Goal: Use online tool/utility: Utilize a website feature to perform a specific function

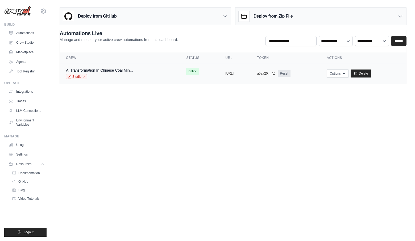
click at [186, 71] on span "Online" at bounding box center [192, 71] width 13 height 7
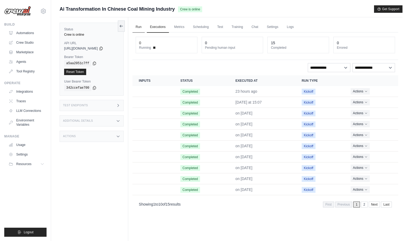
click at [139, 27] on link "Run" at bounding box center [139, 27] width 12 height 11
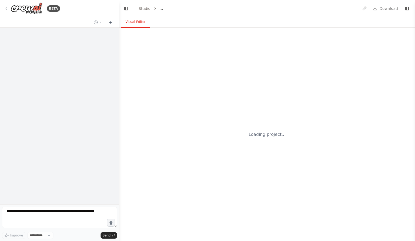
select select "****"
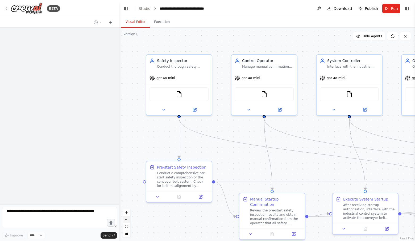
click at [127, 223] on button "zoom out" at bounding box center [126, 219] width 7 height 7
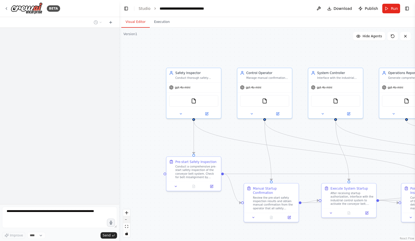
click at [127, 223] on button "zoom out" at bounding box center [126, 219] width 7 height 7
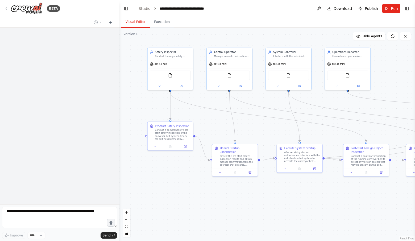
drag, startPoint x: 181, startPoint y: 208, endPoint x: 146, endPoint y: 177, distance: 47.3
click at [146, 177] on div ".deletable-edge-delete-btn { width: 20px; height: 20px; border: 0px solid #ffff…" at bounding box center [267, 134] width 296 height 213
click at [126, 221] on button "zoom out" at bounding box center [126, 219] width 7 height 7
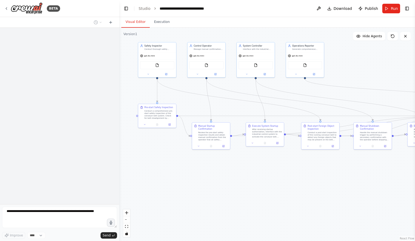
drag, startPoint x: 180, startPoint y: 193, endPoint x: 158, endPoint y: 175, distance: 28.2
click at [158, 175] on div ".deletable-edge-delete-btn { width: 20px; height: 20px; border: 0px solid #ffff…" at bounding box center [267, 134] width 296 height 213
click at [129, 221] on button "zoom out" at bounding box center [126, 219] width 7 height 7
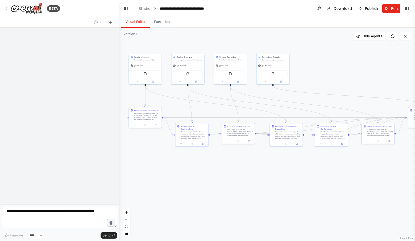
drag, startPoint x: 235, startPoint y: 185, endPoint x: 208, endPoint y: 184, distance: 26.9
click at [208, 184] on div ".deletable-edge-delete-btn { width: 20px; height: 20px; border: 0px solid #ffff…" at bounding box center [267, 134] width 296 height 213
click at [368, 34] on span "Hide Agents" at bounding box center [372, 36] width 19 height 4
click at [366, 35] on span "Show Agents" at bounding box center [371, 36] width 21 height 4
click at [215, 171] on div ".deletable-edge-delete-btn { width: 20px; height: 20px; border: 0px solid #ffff…" at bounding box center [267, 134] width 296 height 213
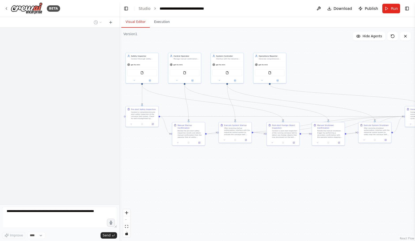
drag, startPoint x: 241, startPoint y: 170, endPoint x: 238, endPoint y: 169, distance: 3.4
click at [238, 169] on div ".deletable-edge-delete-btn { width: 20px; height: 20px; border: 0px solid #ffff…" at bounding box center [267, 134] width 296 height 213
click at [164, 169] on div ".deletable-edge-delete-btn { width: 20px; height: 20px; border: 0px solid #ffff…" at bounding box center [267, 134] width 296 height 213
